Goal: Check status: Check status

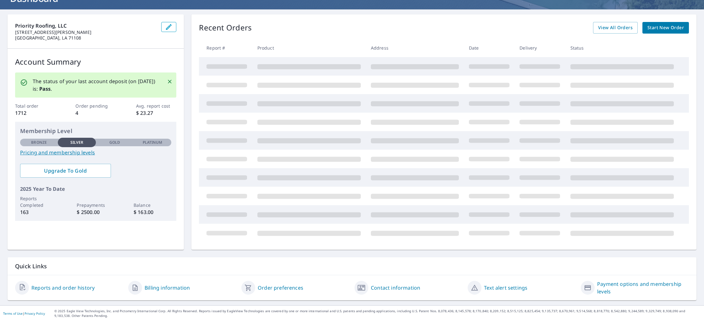
scroll to position [31, 0]
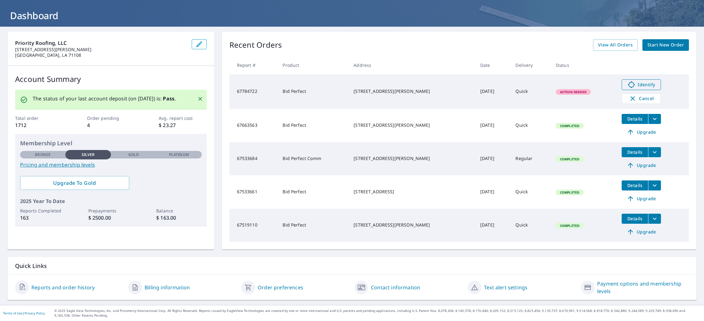
click at [637, 87] on span "Identify" at bounding box center [641, 85] width 31 height 8
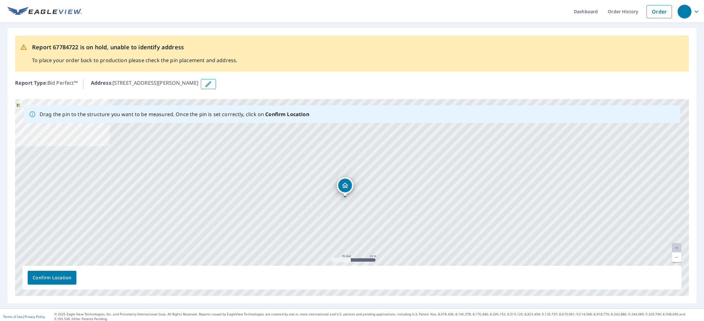
drag, startPoint x: 353, startPoint y: 187, endPoint x: 346, endPoint y: 187, distance: 6.9
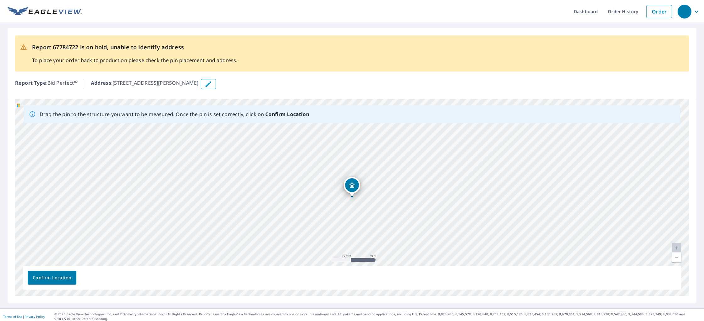
click at [64, 278] on span "Confirm Location" at bounding box center [52, 278] width 39 height 8
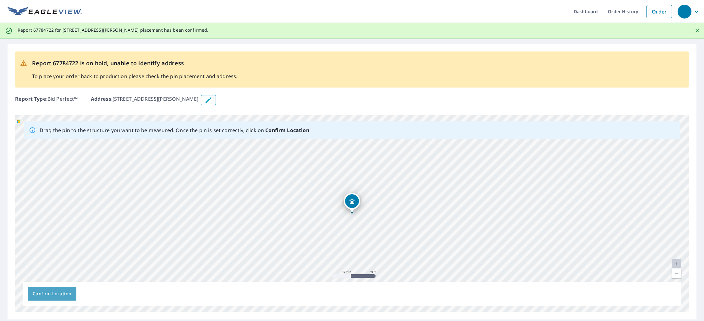
click at [56, 292] on span "Confirm Location" at bounding box center [52, 294] width 39 height 8
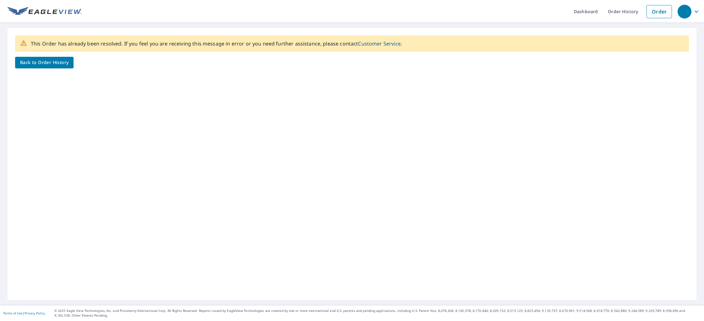
click at [39, 63] on span "Back to Order History" at bounding box center [44, 63] width 48 height 8
